Goal: Use online tool/utility: Utilize a website feature to perform a specific function

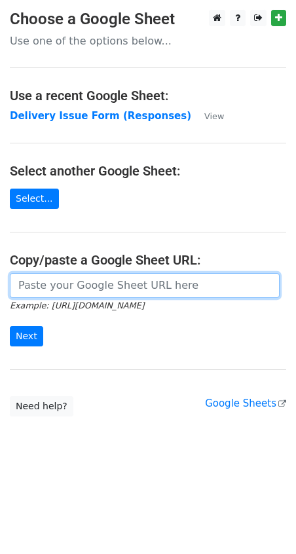
click at [93, 291] on input "url" at bounding box center [145, 285] width 270 height 25
paste input "https://docs.google.com/spreadsheets/d/1qQHD5SoE2zCQxW73jNxLPRujqbOdsJS1upL9tDW…"
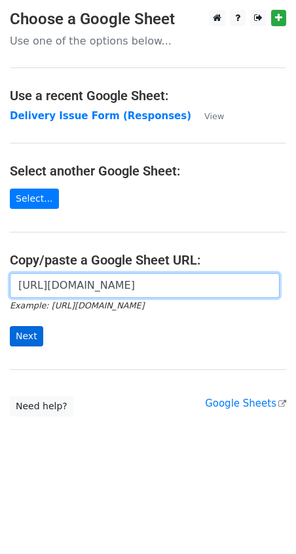
type input "https://docs.google.com/spreadsheets/d/1qQHD5SoE2zCQxW73jNxLPRujqbOdsJS1upL9tDW…"
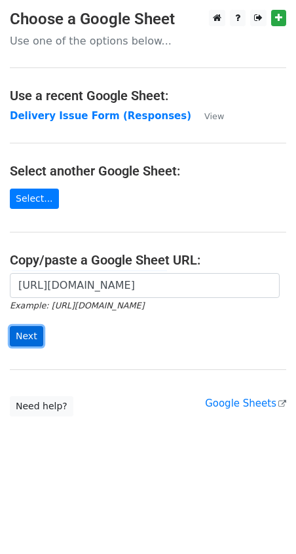
click at [33, 337] on input "Next" at bounding box center [26, 336] width 33 height 20
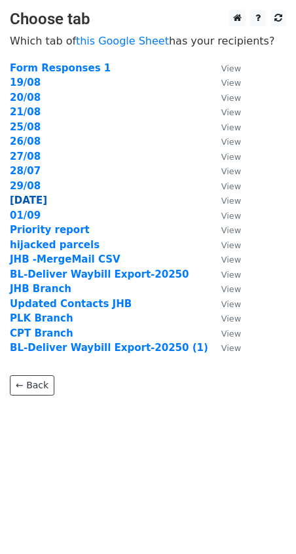
click at [47, 200] on strong "01/09/2025" at bounding box center [28, 200] width 37 height 12
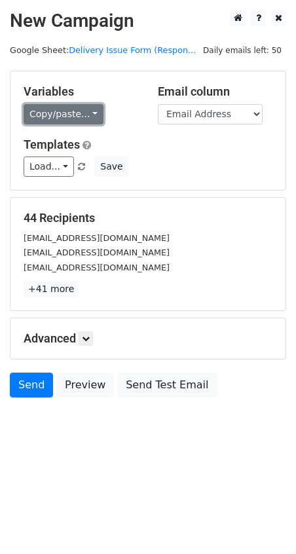
click at [88, 115] on link "Copy/paste..." at bounding box center [64, 114] width 80 height 20
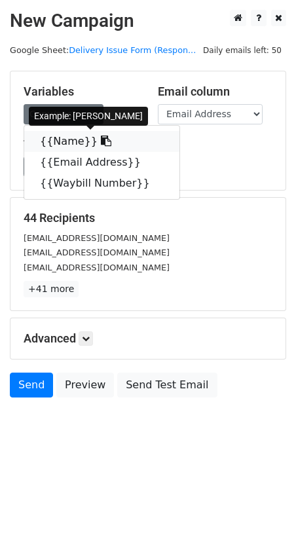
click at [101, 141] on icon at bounding box center [106, 141] width 10 height 10
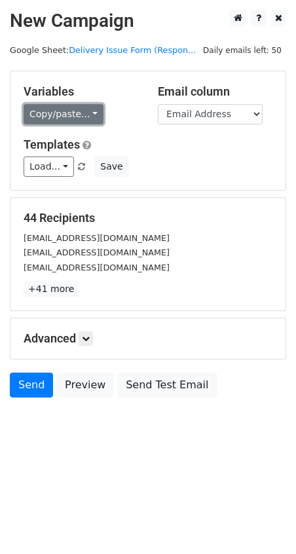
click at [87, 114] on link "Copy/paste..." at bounding box center [64, 114] width 80 height 20
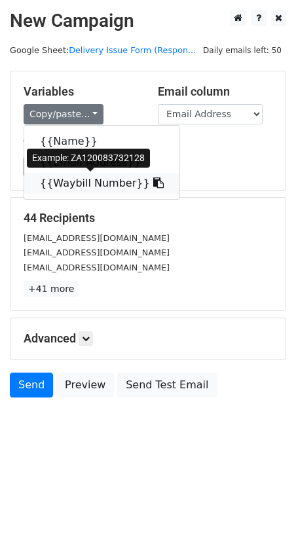
click at [82, 183] on link "{{Waybill Number}}" at bounding box center [101, 183] width 155 height 21
